Goal: Task Accomplishment & Management: Manage account settings

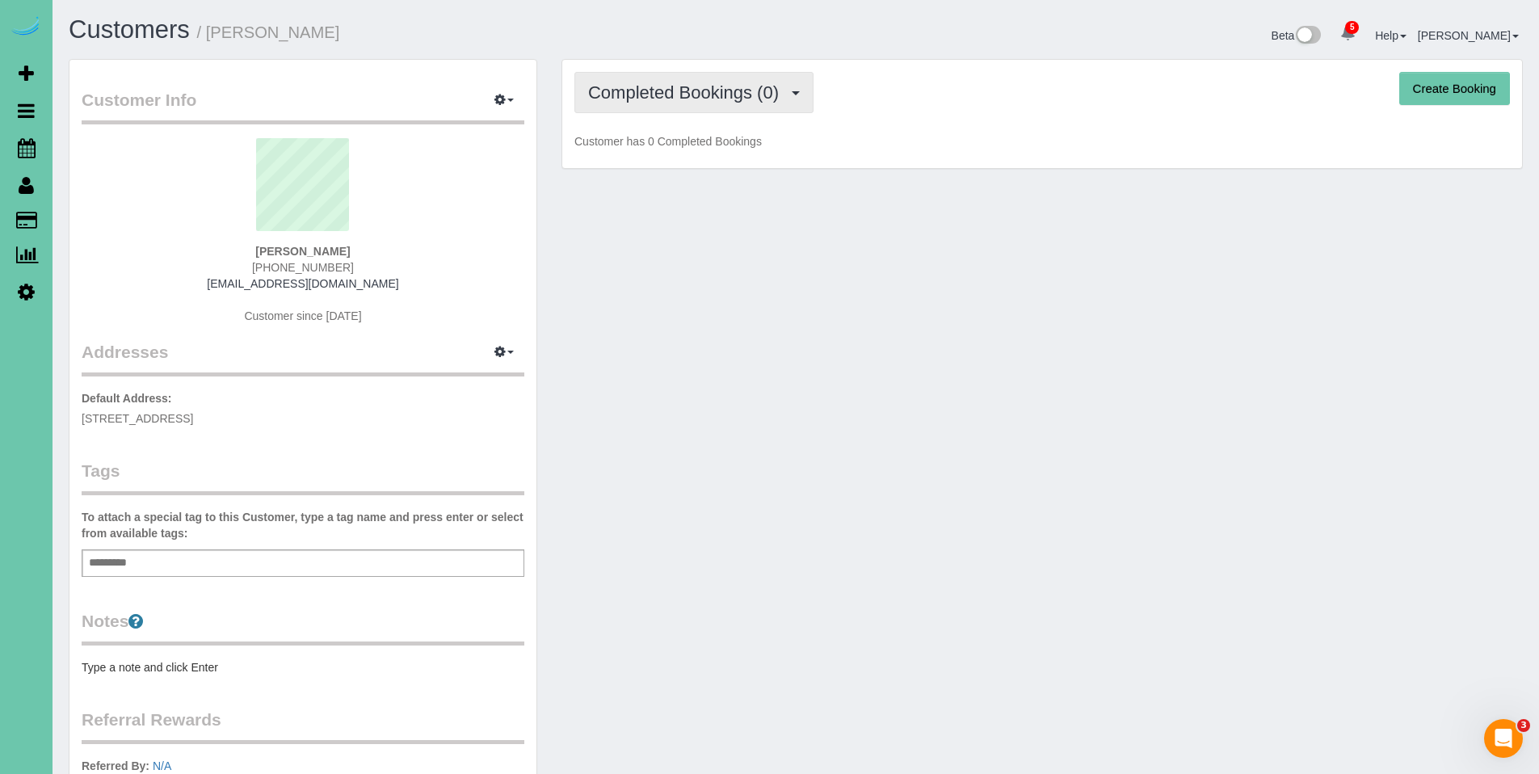
click at [690, 96] on span "Completed Bookings (0)" at bounding box center [687, 92] width 199 height 20
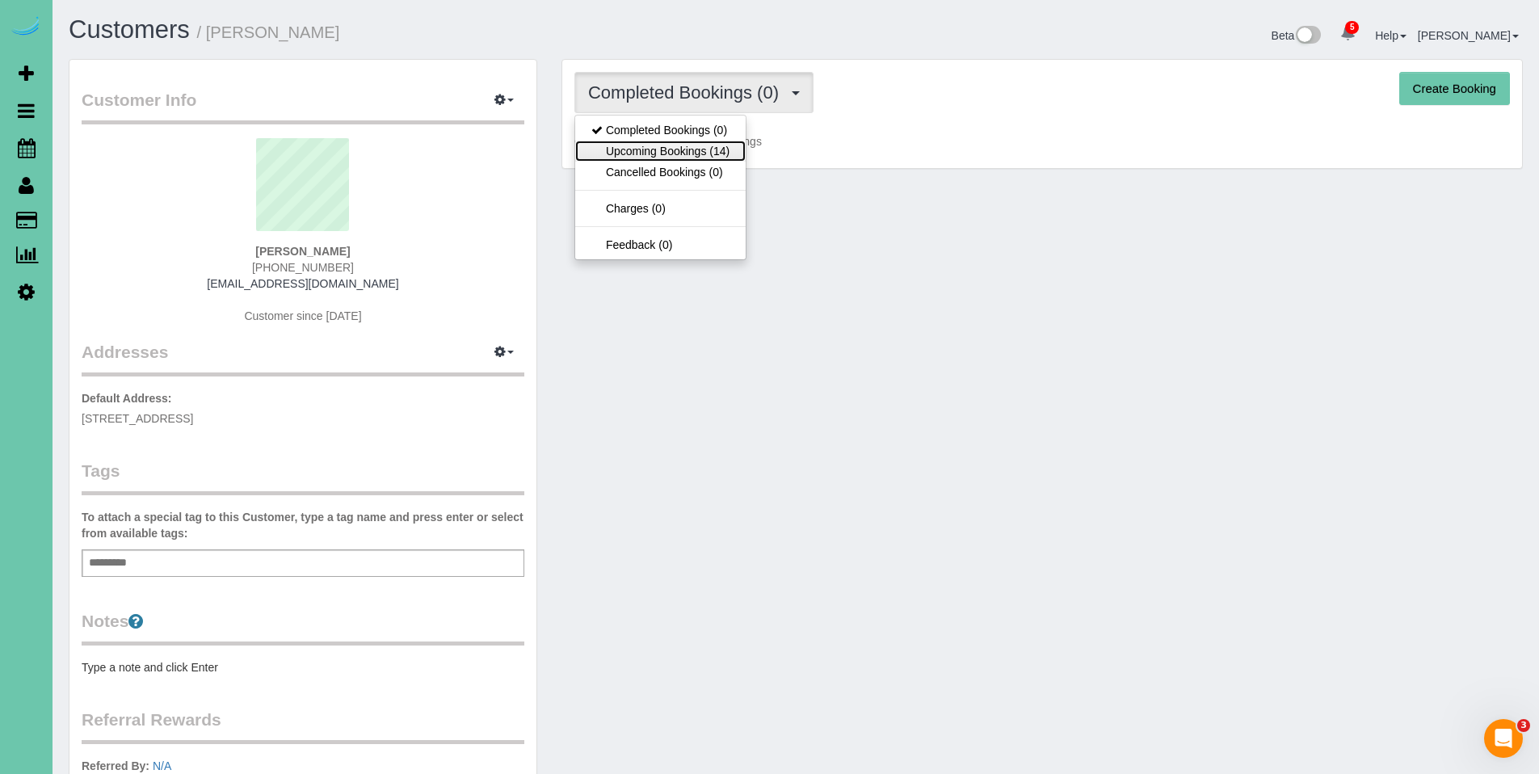
click at [676, 145] on link "Upcoming Bookings (14)" at bounding box center [660, 151] width 171 height 21
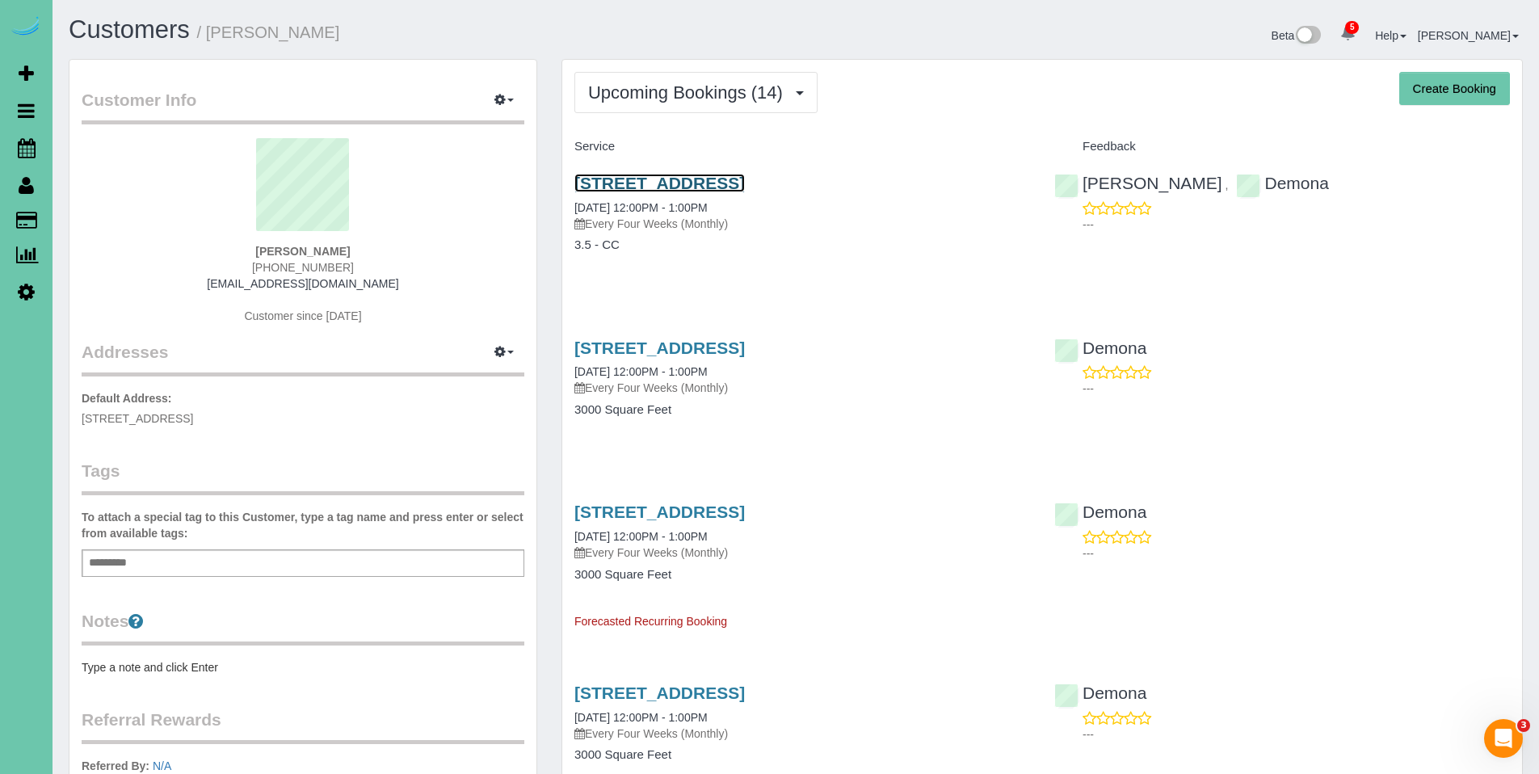
click at [665, 187] on link "6204 Oak Hill Plz, Omaha, NE 68137" at bounding box center [660, 183] width 171 height 19
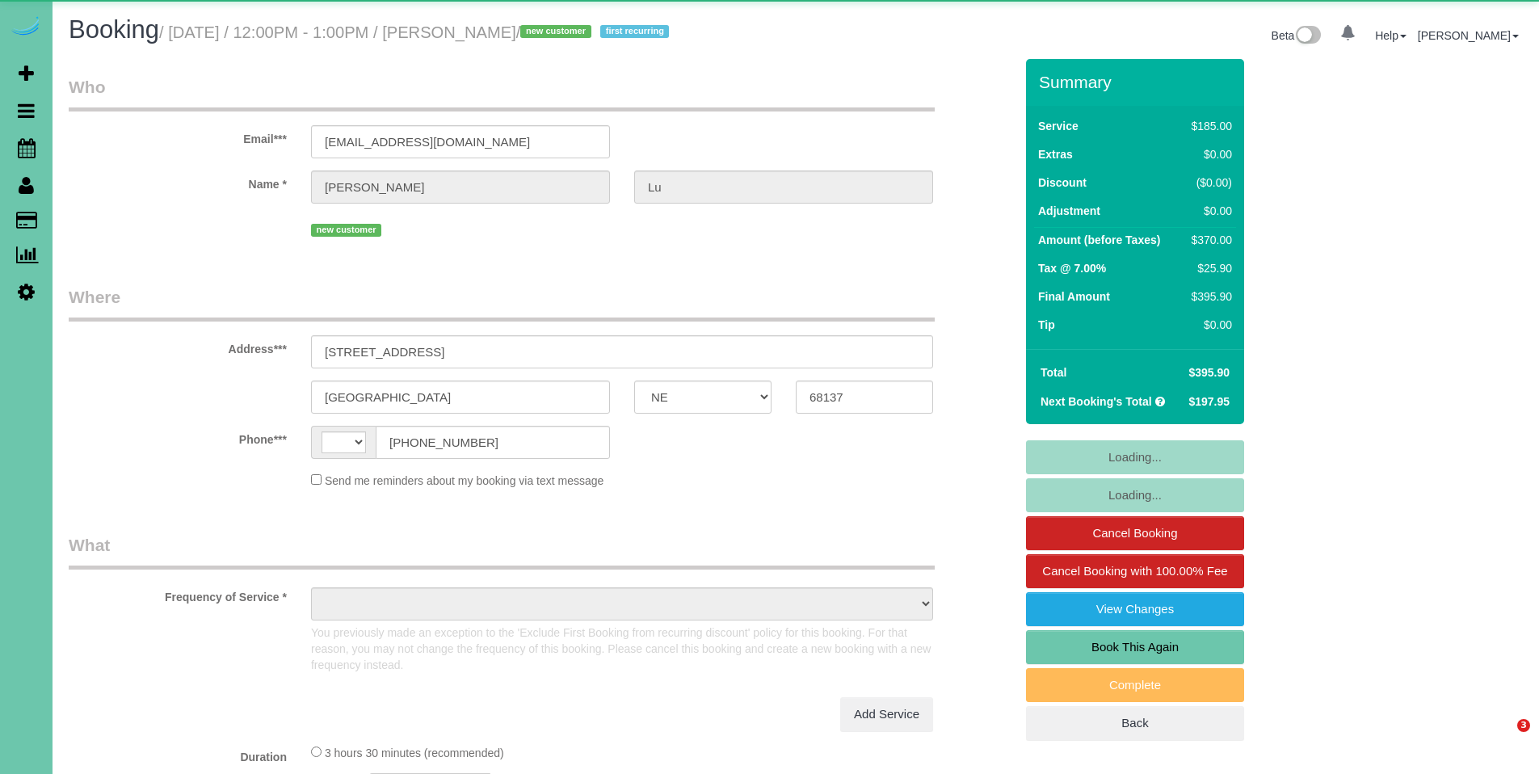
select select "NE"
select select "string:[GEOGRAPHIC_DATA]"
select select "object:694"
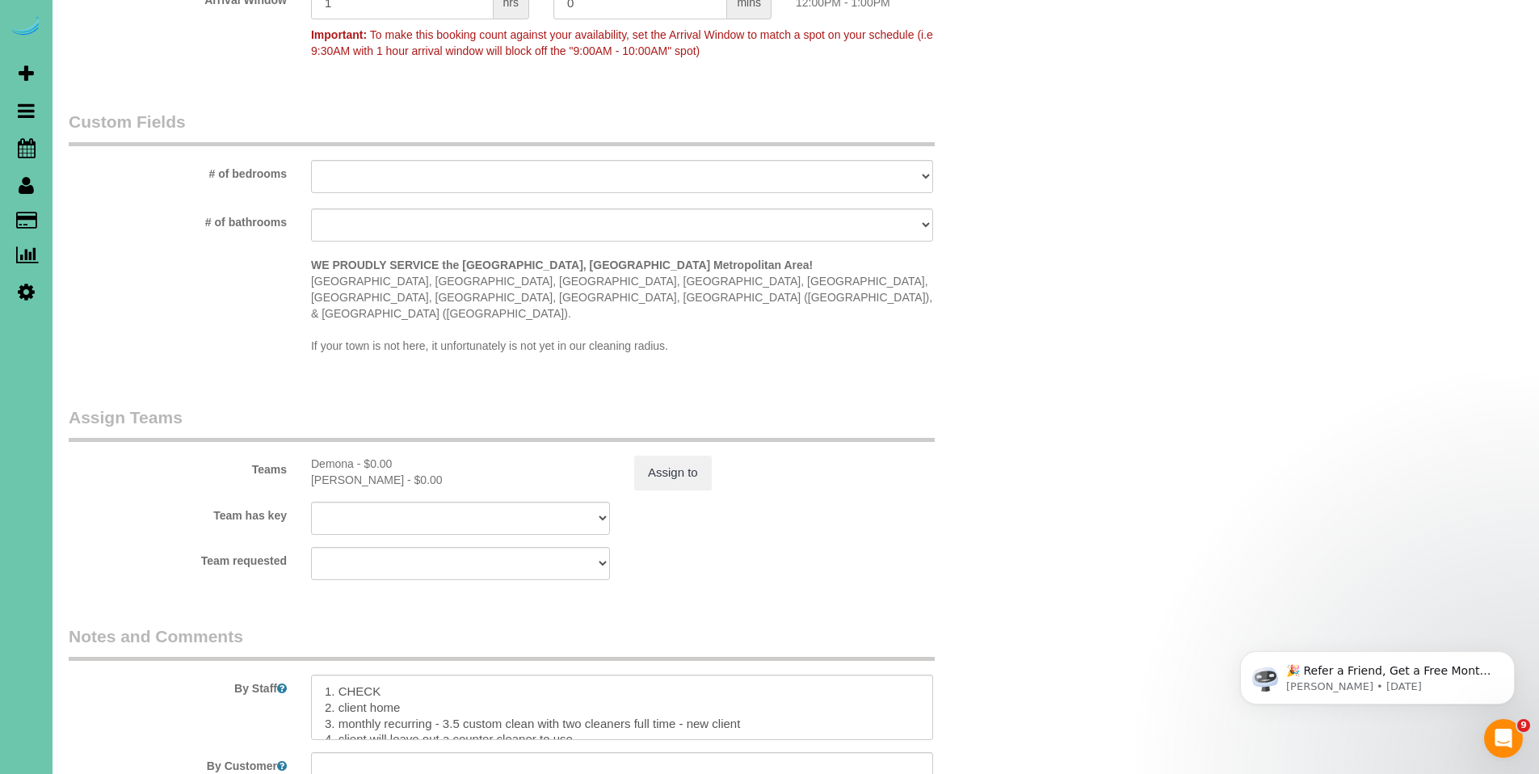
scroll to position [1356, 0]
